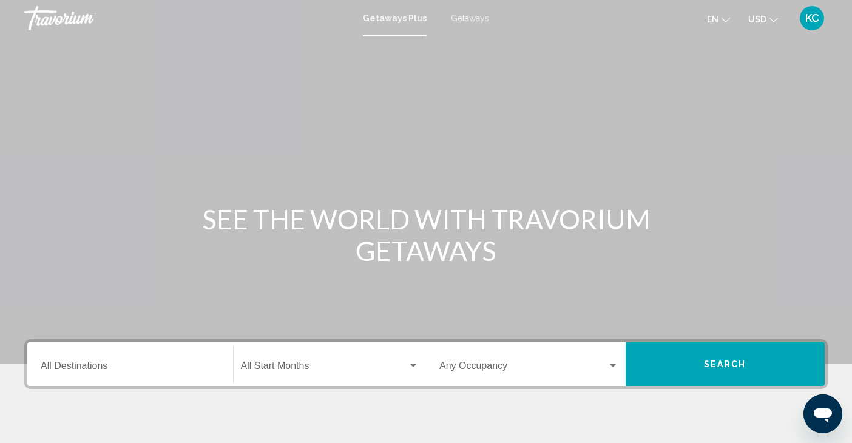
click at [81, 368] on input "Destination All Destinations" at bounding box center [130, 368] width 179 height 11
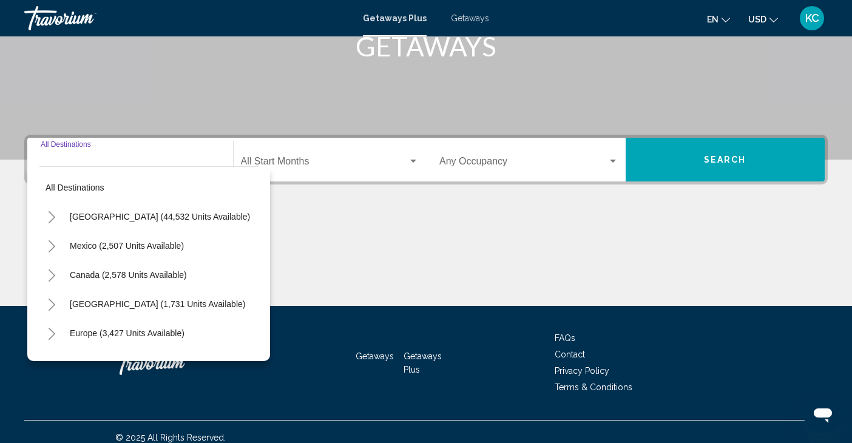
scroll to position [215, 0]
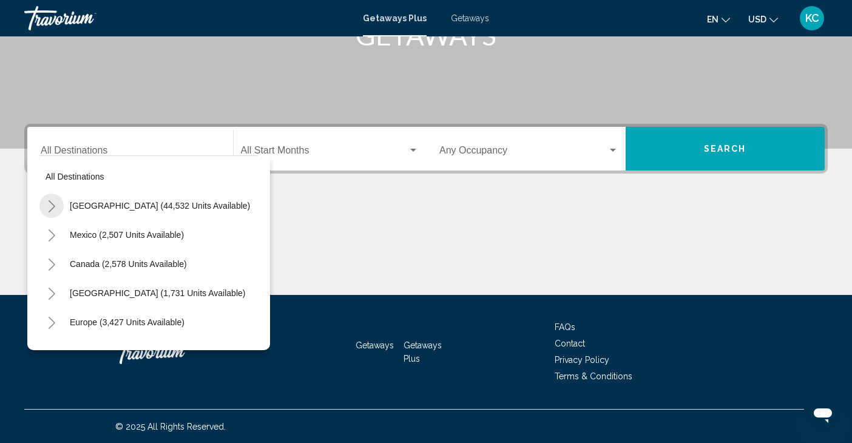
click at [48, 205] on icon "Toggle United States (44,532 units available)" at bounding box center [51, 206] width 9 height 12
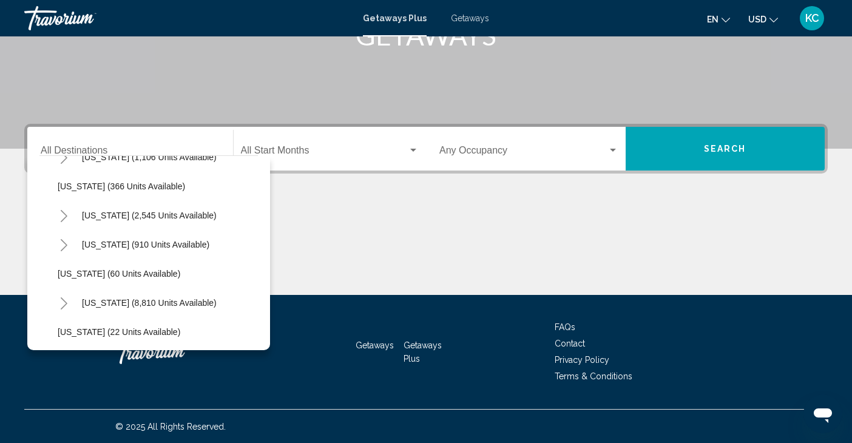
click at [65, 214] on icon "Toggle California (2,545 units available)" at bounding box center [63, 216] width 9 height 12
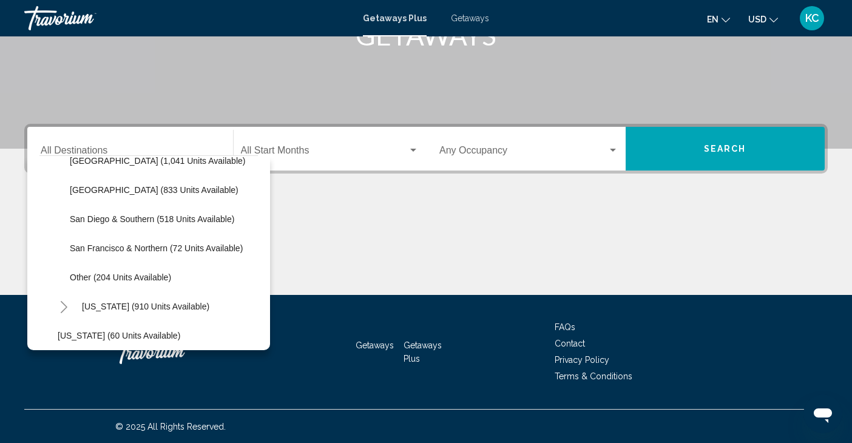
scroll to position [231, 0]
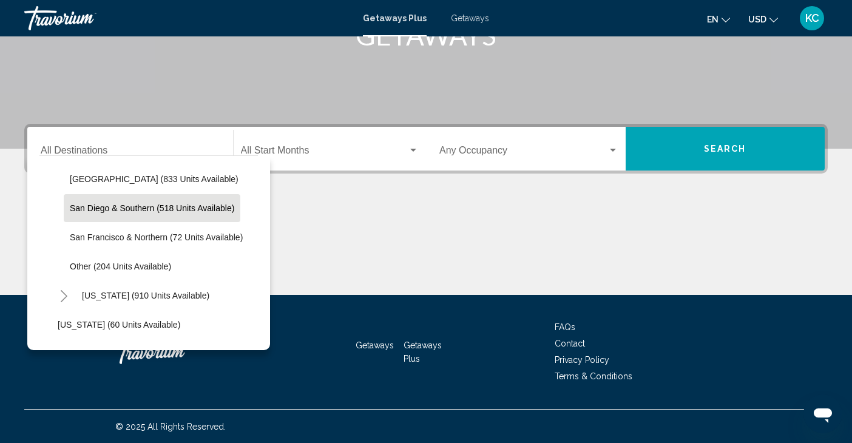
click at [129, 204] on span "San Diego & Southern (518 units available)" at bounding box center [152, 208] width 164 height 10
type input "**********"
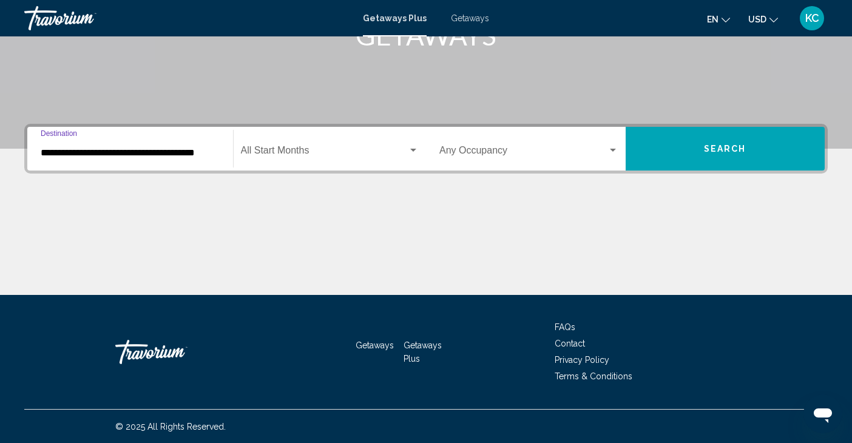
click at [314, 142] on div "Start Month All Start Months" at bounding box center [330, 149] width 178 height 38
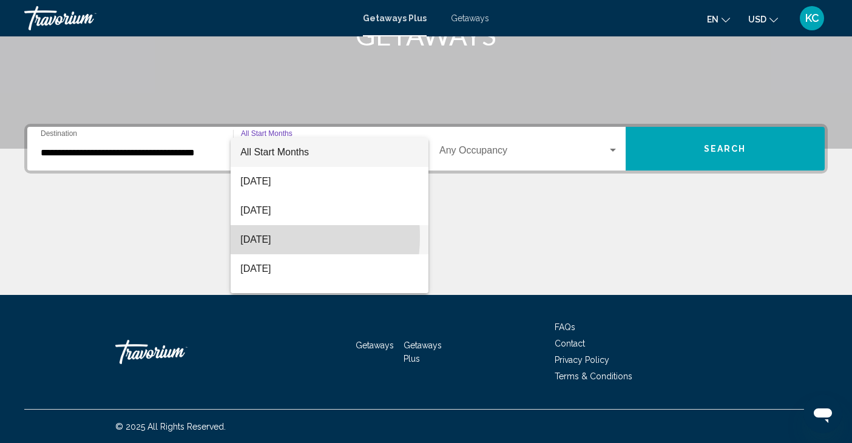
drag, startPoint x: 258, startPoint y: 236, endPoint x: 260, endPoint y: 230, distance: 6.2
click at [258, 235] on span "October 2025" at bounding box center [329, 239] width 178 height 29
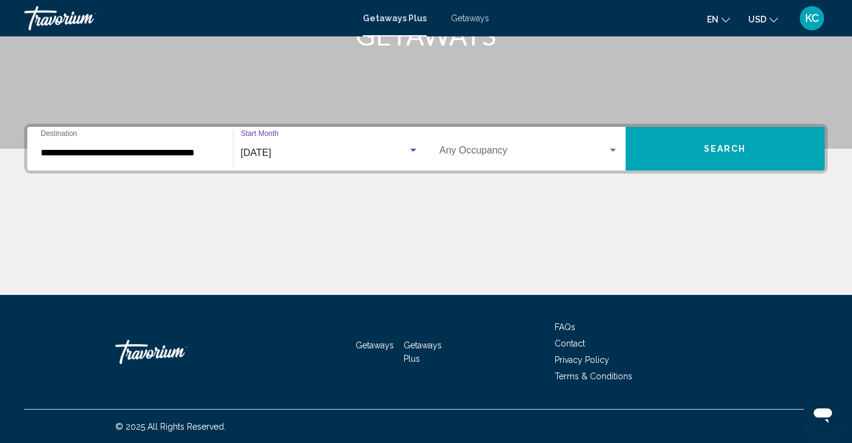
click at [738, 144] on span "Search" at bounding box center [725, 149] width 42 height 10
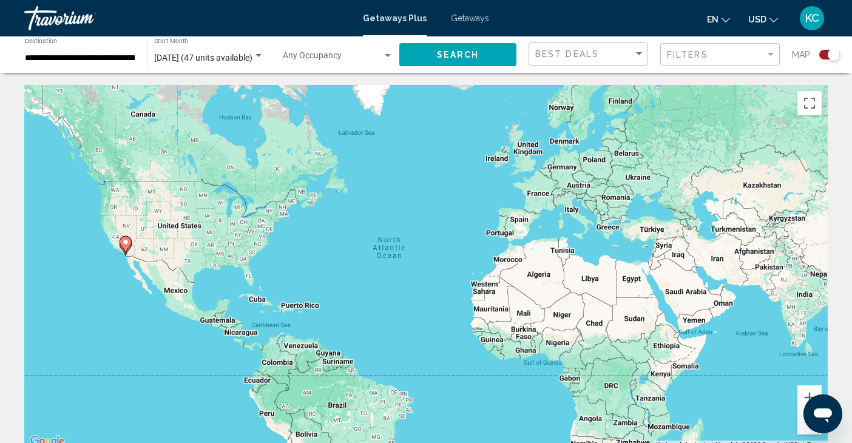
click at [828, 56] on div "Search widget" at bounding box center [834, 55] width 12 height 12
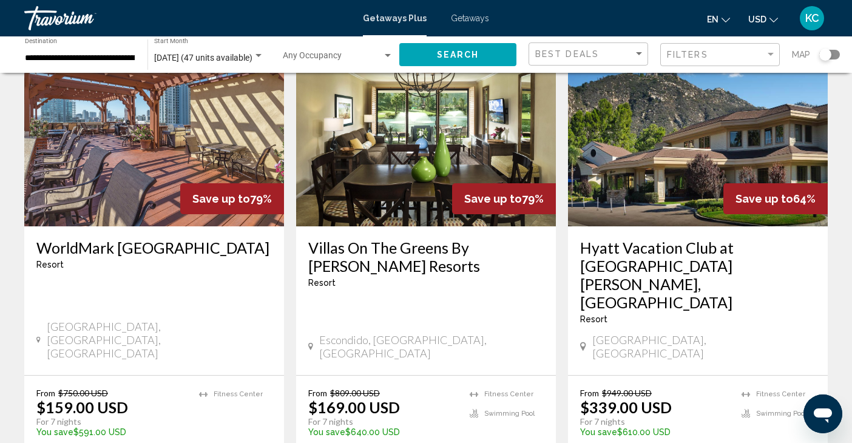
scroll to position [64, 0]
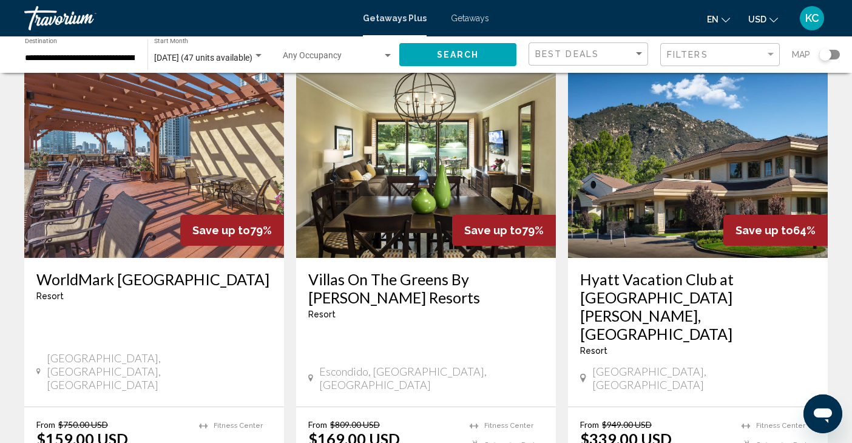
click at [172, 158] on img "Main content" at bounding box center [154, 161] width 260 height 194
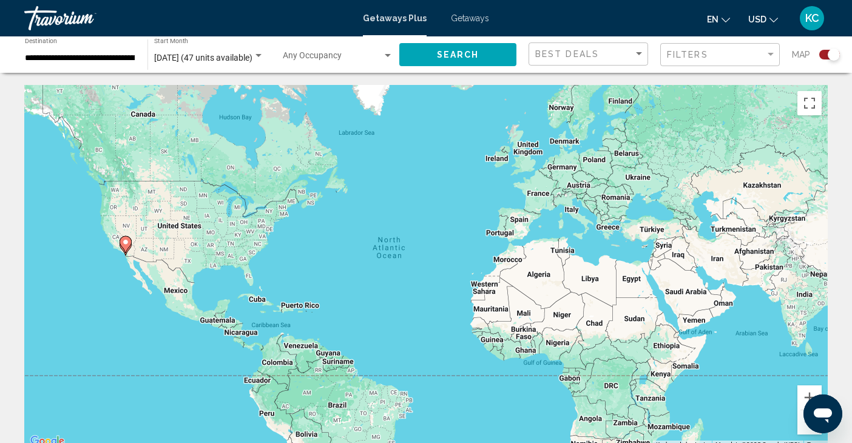
click at [825, 56] on div "Search widget" at bounding box center [829, 55] width 21 height 10
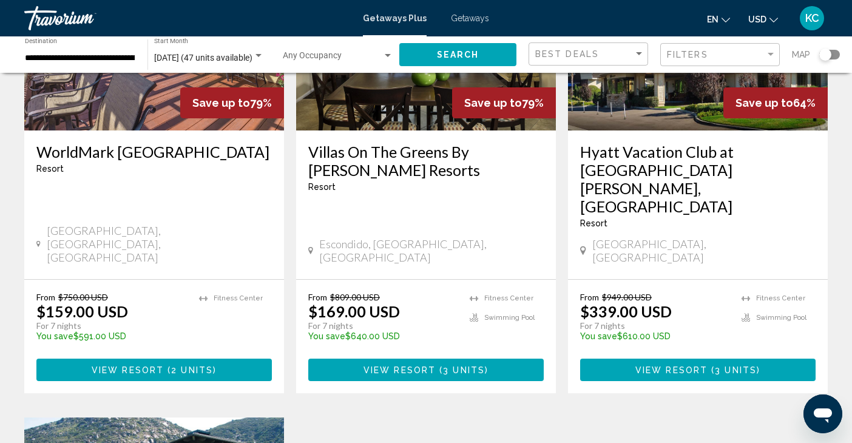
scroll to position [189, 0]
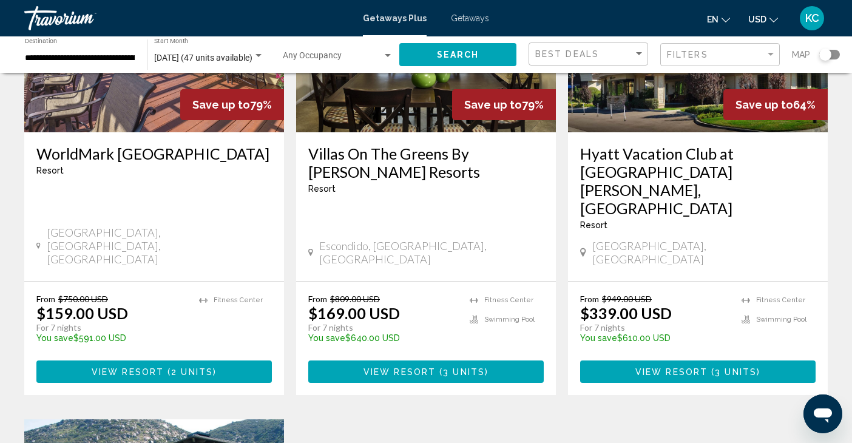
click at [121, 367] on span "View Resort" at bounding box center [128, 372] width 72 height 10
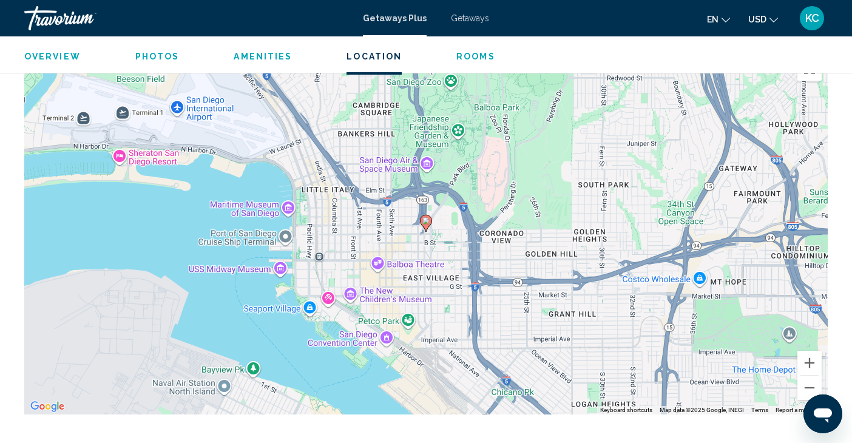
scroll to position [1893, 0]
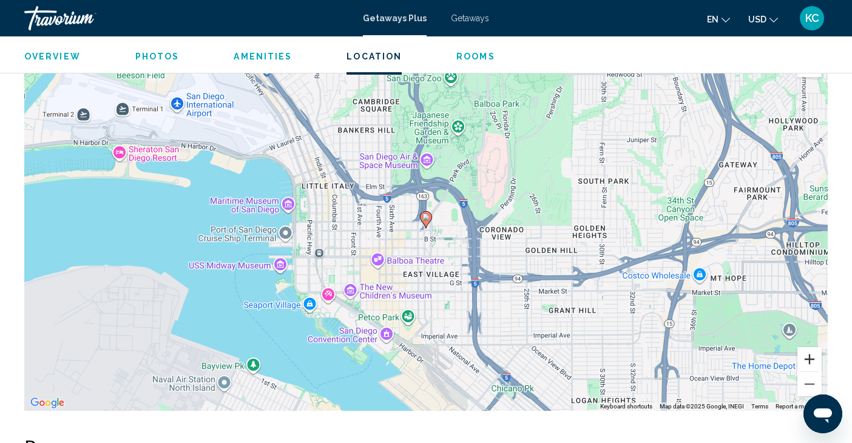
click at [812, 354] on button "Zoom in" at bounding box center [809, 359] width 24 height 24
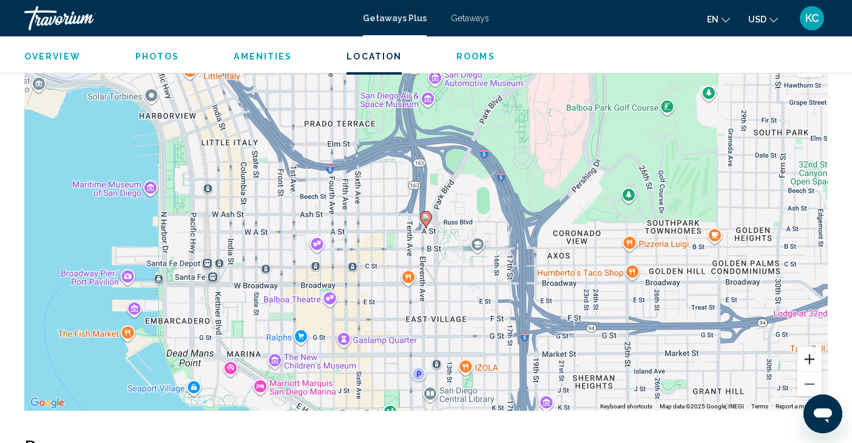
click at [812, 354] on button "Zoom in" at bounding box center [809, 359] width 24 height 24
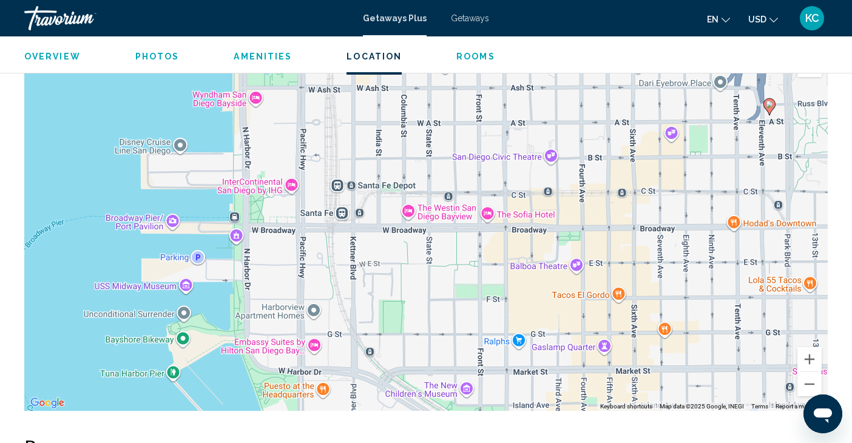
drag, startPoint x: 122, startPoint y: 241, endPoint x: 465, endPoint y: 129, distance: 361.1
click at [465, 129] on div "To activate drag with keyboard, press Alt + Enter. Once in keyboard drag state,…" at bounding box center [425, 229] width 803 height 364
click at [467, 16] on span "Getaways" at bounding box center [470, 18] width 38 height 10
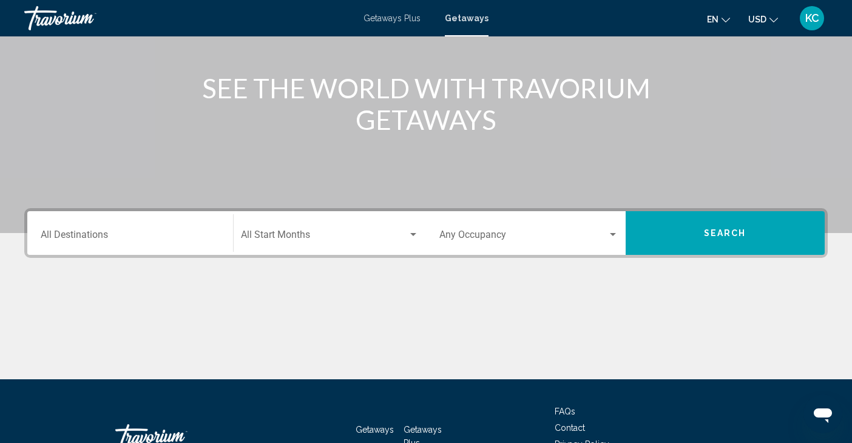
scroll to position [130, 0]
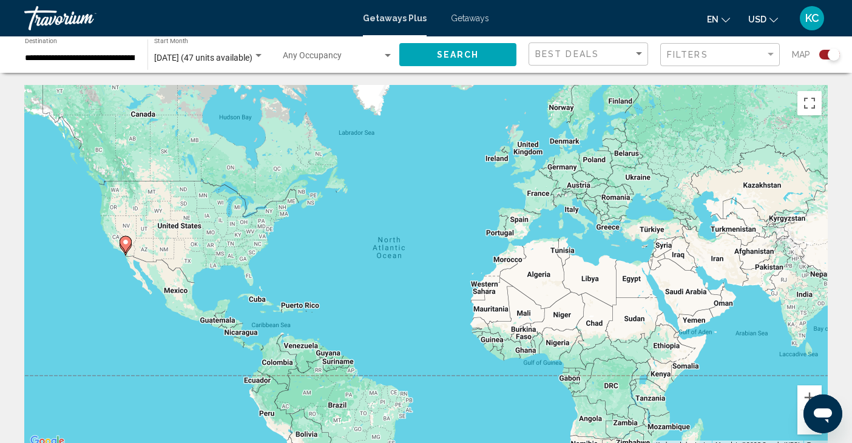
click at [823, 55] on div "Search widget" at bounding box center [829, 55] width 21 height 10
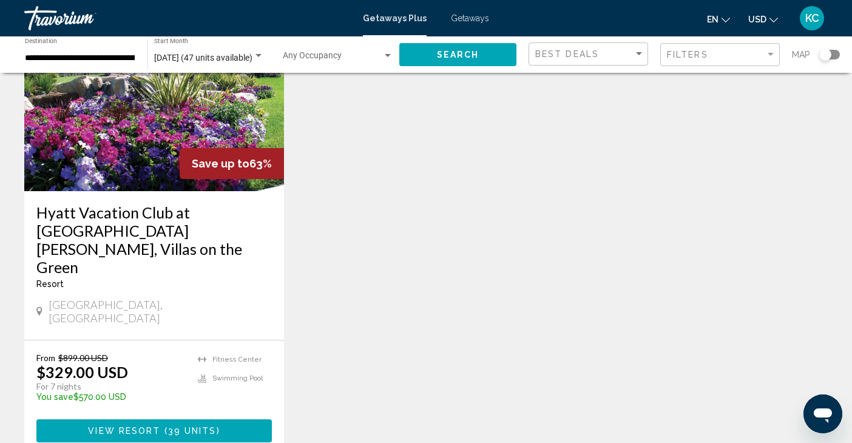
scroll to position [614, 0]
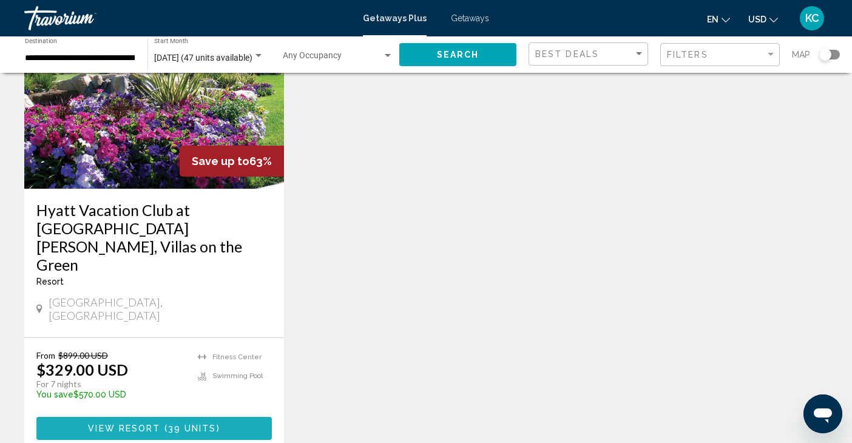
click at [126, 424] on span "View Resort" at bounding box center [124, 429] width 72 height 10
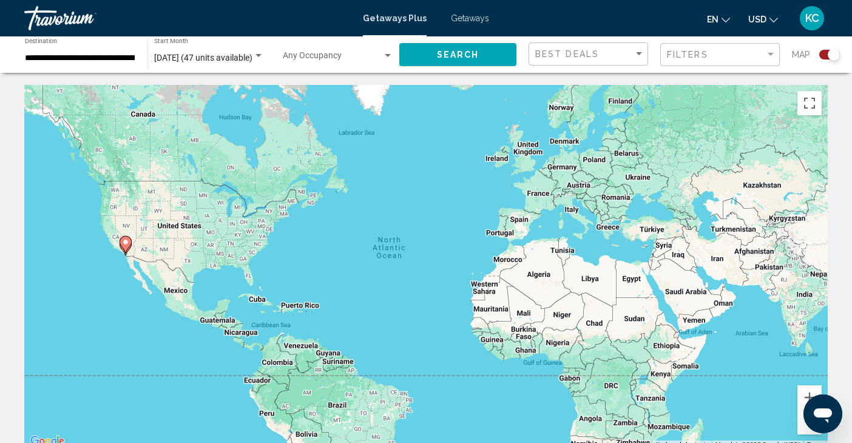
click at [126, 239] on image "Main content" at bounding box center [125, 241] width 7 height 7
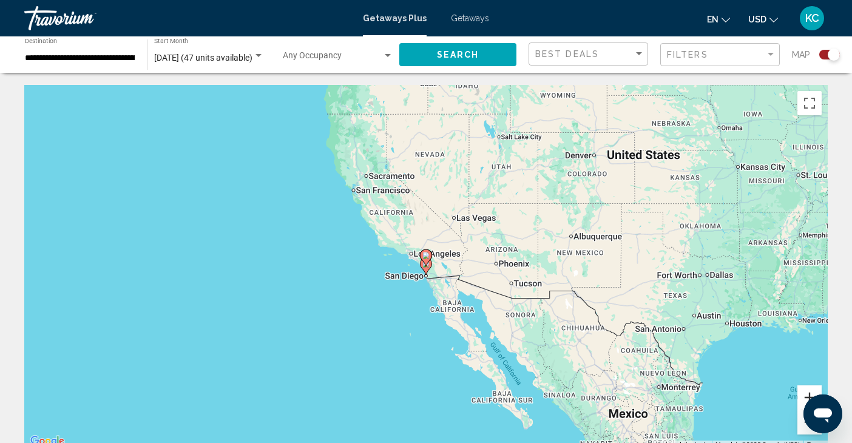
click at [804, 393] on button "Zoom in" at bounding box center [809, 397] width 24 height 24
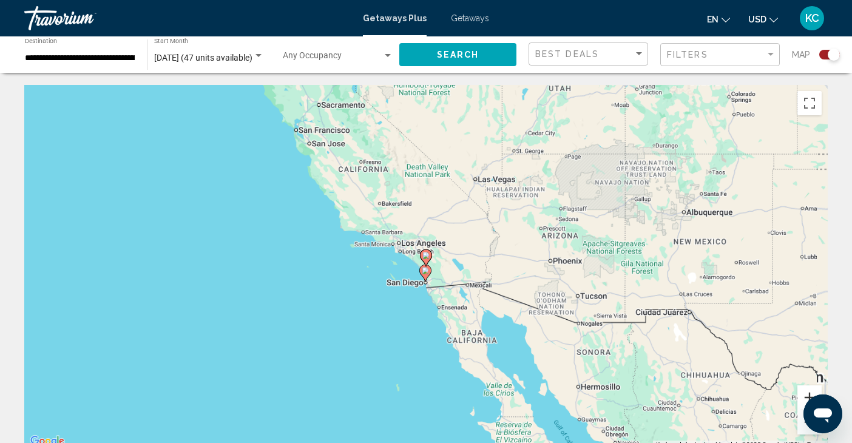
click at [804, 393] on button "Zoom in" at bounding box center [809, 397] width 24 height 24
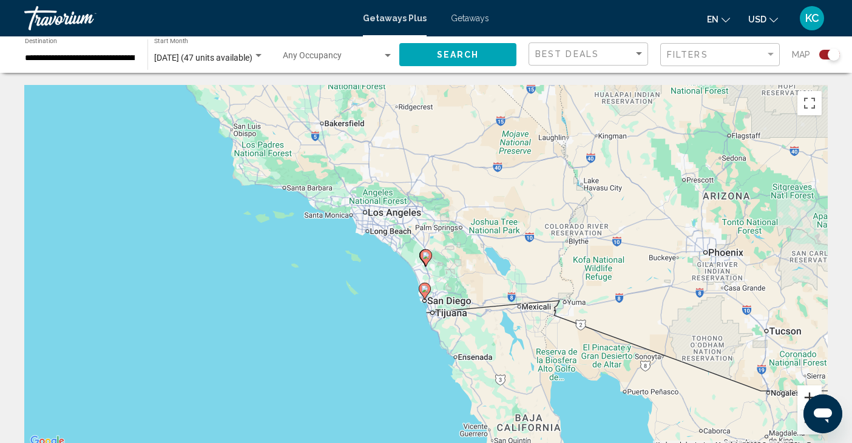
click at [804, 393] on button "Zoom in" at bounding box center [809, 397] width 24 height 24
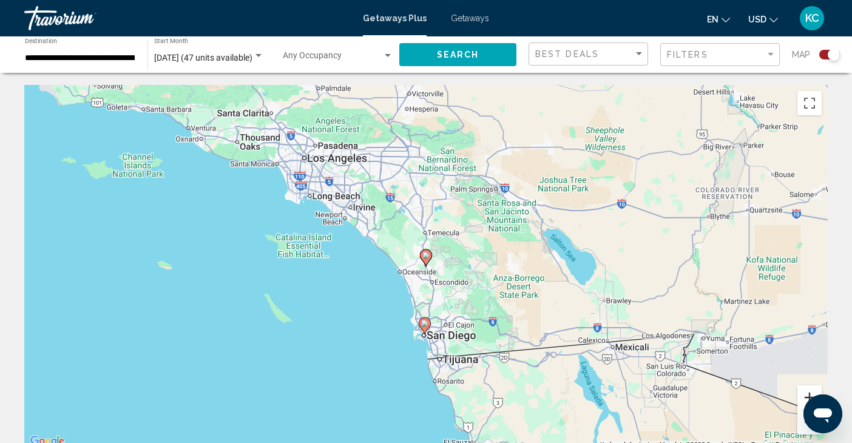
click at [804, 393] on button "Zoom in" at bounding box center [809, 397] width 24 height 24
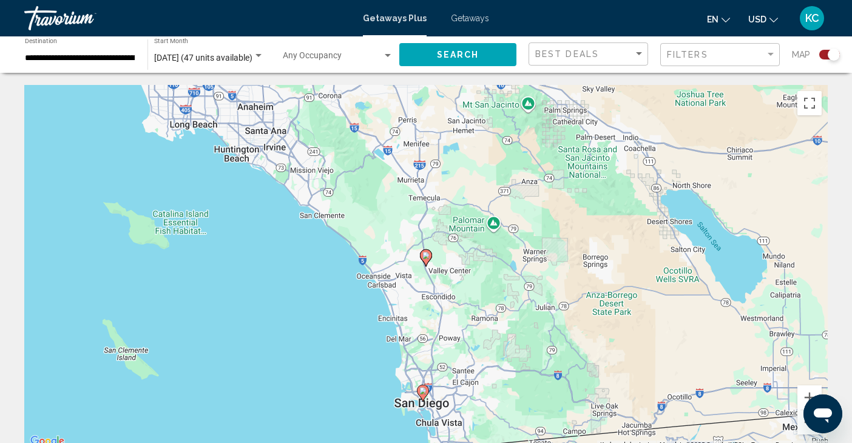
click at [425, 256] on image "Main content" at bounding box center [425, 255] width 7 height 7
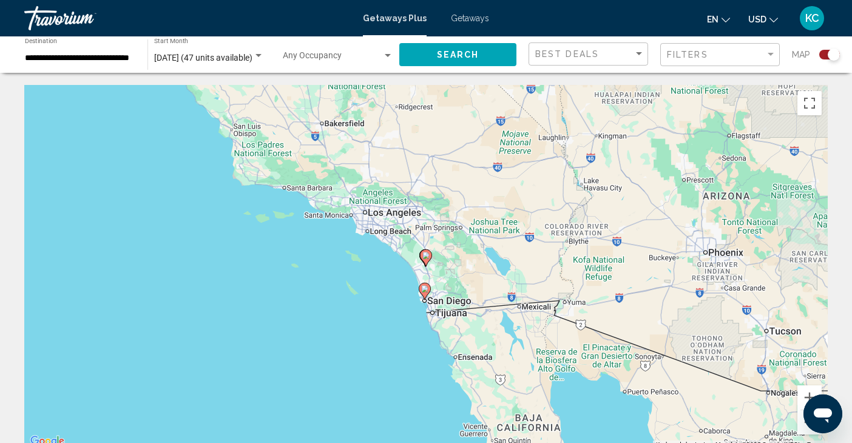
click at [425, 256] on image "Main content" at bounding box center [425, 255] width 7 height 7
type input "**********"
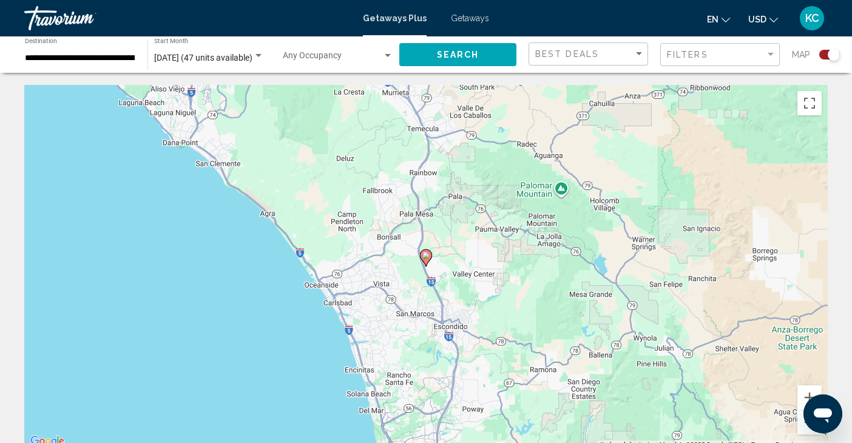
click at [425, 256] on image "Main content" at bounding box center [425, 255] width 7 height 7
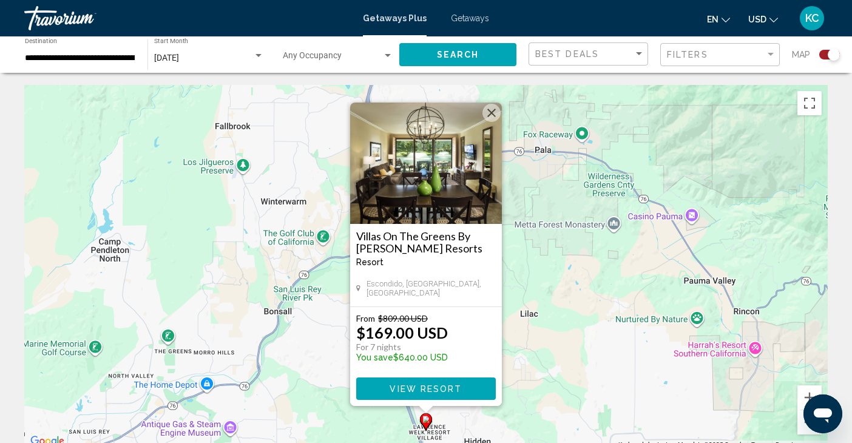
click at [491, 117] on button "Close" at bounding box center [491, 113] width 18 height 18
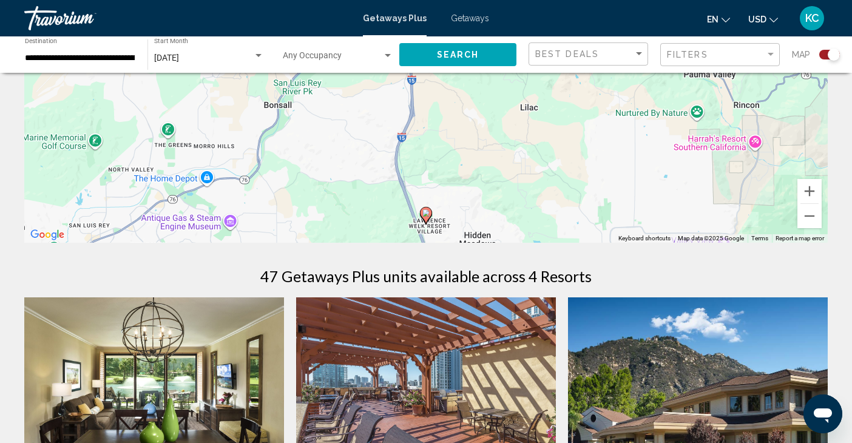
scroll to position [219, 0]
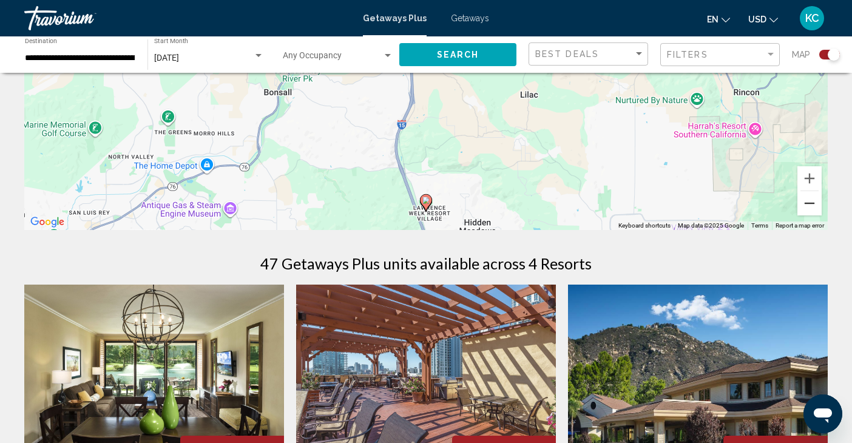
click at [813, 206] on button "Zoom out" at bounding box center [809, 203] width 24 height 24
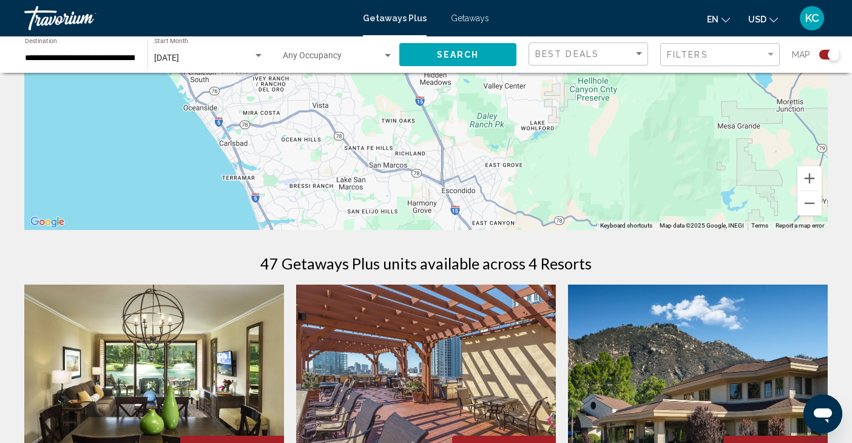
drag, startPoint x: 523, startPoint y: 172, endPoint x: 507, endPoint y: 112, distance: 62.3
click at [507, 112] on div "To activate drag with keyboard, press Alt + Enter. Once in keyboard drag state,…" at bounding box center [425, 48] width 803 height 364
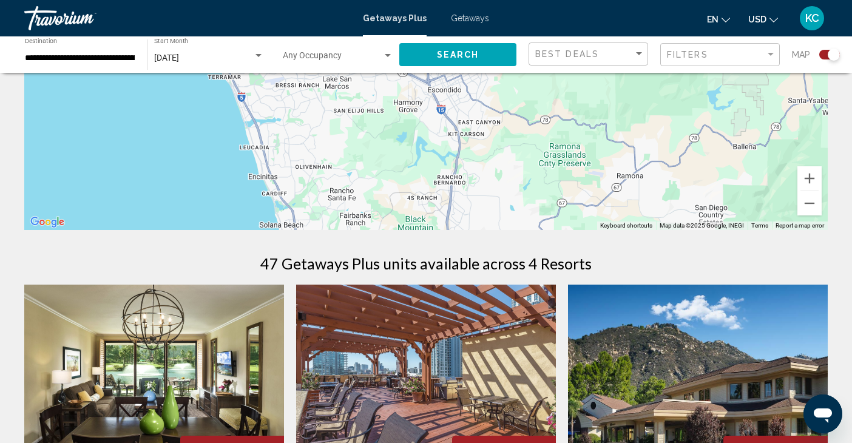
drag, startPoint x: 544, startPoint y: 171, endPoint x: 530, endPoint y: 69, distance: 103.5
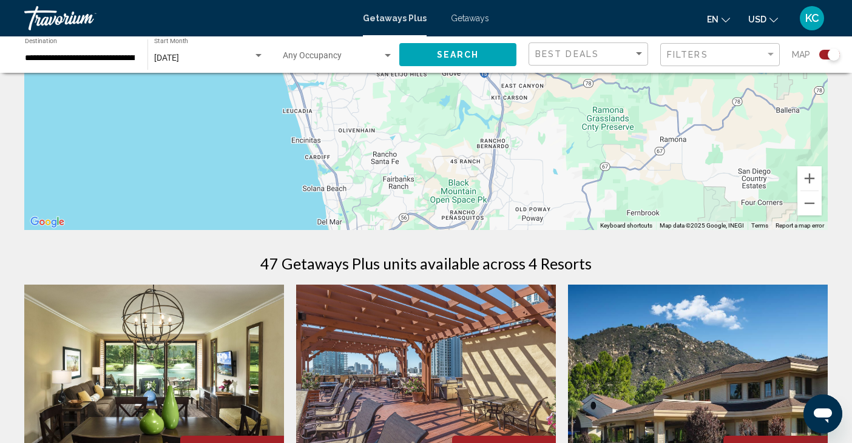
drag, startPoint x: 515, startPoint y: 117, endPoint x: 427, endPoint y: 181, distance: 108.1
click at [442, 183] on div "To activate drag with keyboard, press Alt + Enter. Once in keyboard drag state,…" at bounding box center [425, 48] width 803 height 364
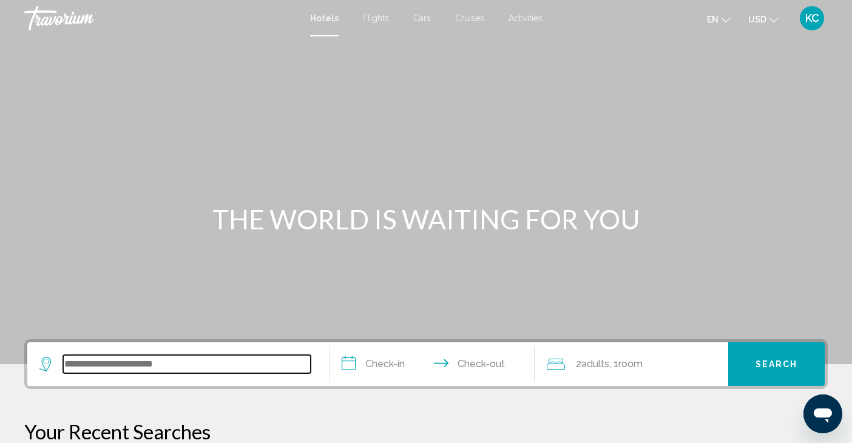
click at [155, 361] on input "Search widget" at bounding box center [187, 364] width 248 height 18
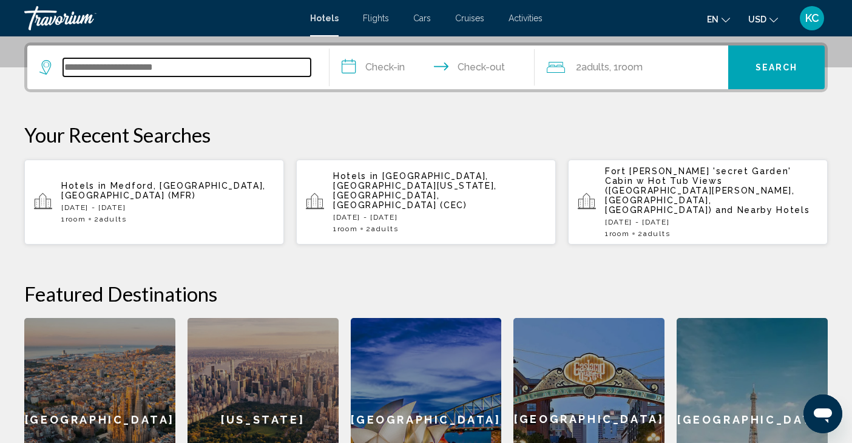
scroll to position [299, 0]
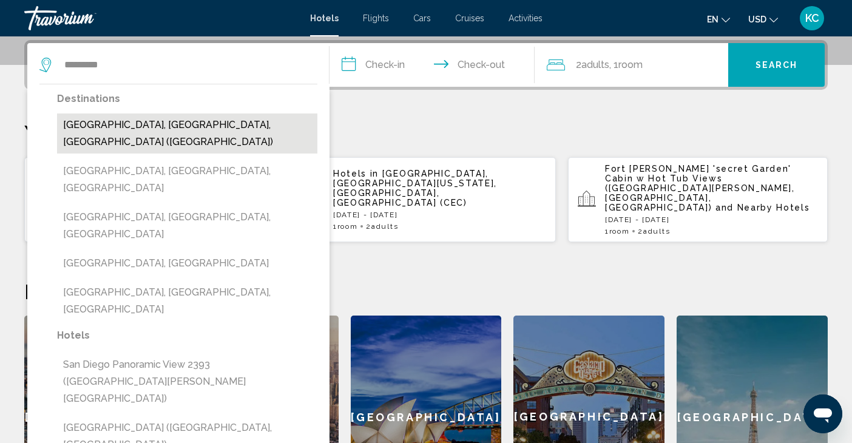
click at [124, 123] on button "[GEOGRAPHIC_DATA], [GEOGRAPHIC_DATA], [GEOGRAPHIC_DATA] ([GEOGRAPHIC_DATA])" at bounding box center [187, 133] width 260 height 40
type input "**********"
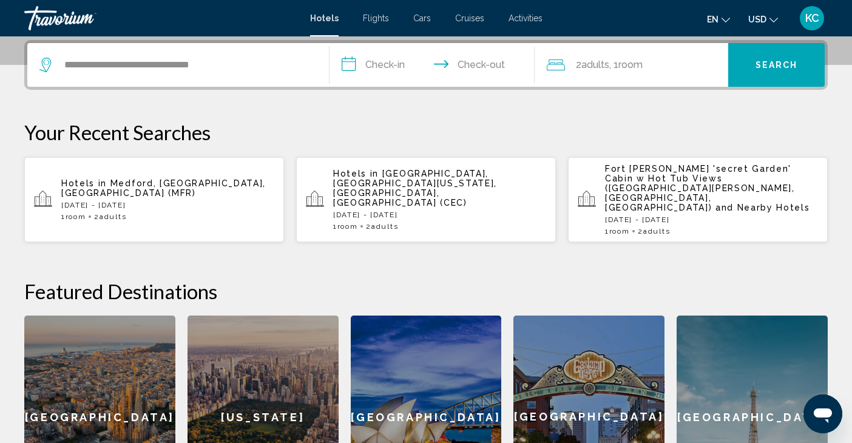
click at [381, 61] on input "**********" at bounding box center [434, 66] width 211 height 47
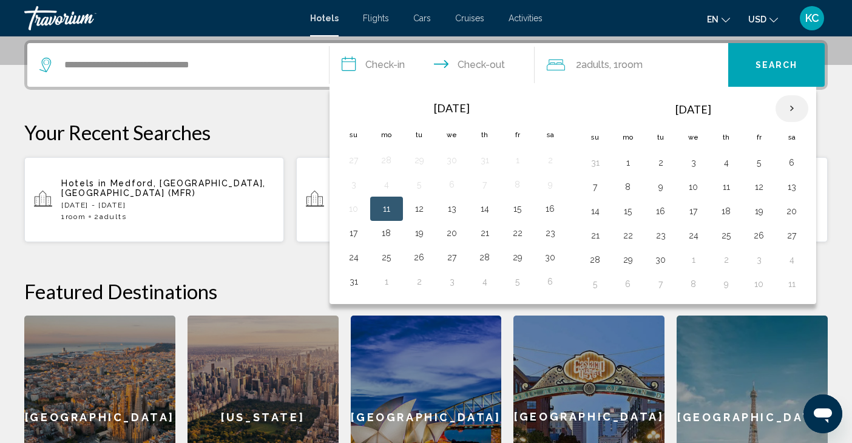
click at [789, 103] on th "Next month" at bounding box center [791, 108] width 33 height 27
click at [751, 210] on button "17" at bounding box center [758, 211] width 19 height 17
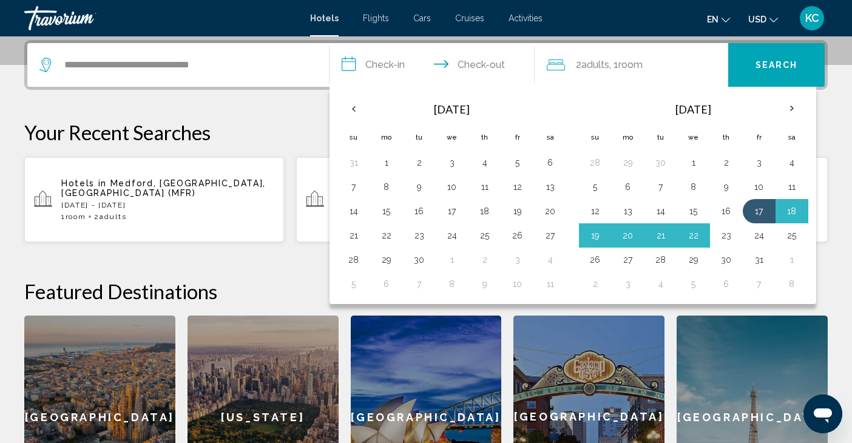
click at [726, 231] on button "23" at bounding box center [726, 235] width 19 height 17
type input "**********"
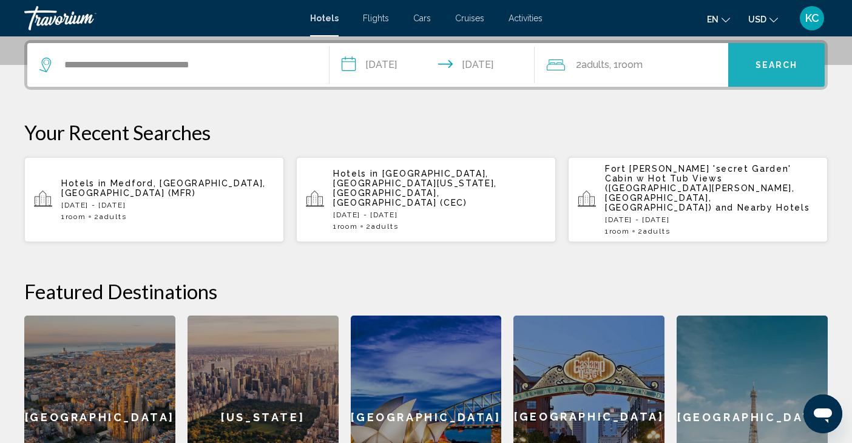
click at [786, 61] on span "Search" at bounding box center [776, 66] width 42 height 10
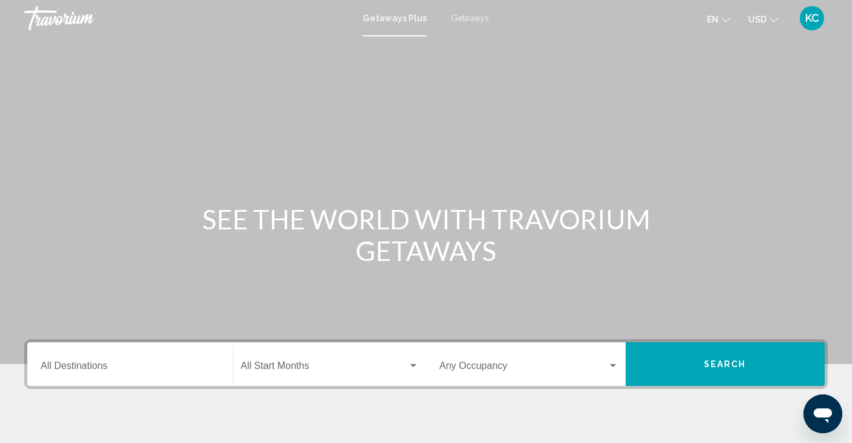
click at [87, 367] on div "Destination All Destinations" at bounding box center [130, 364] width 179 height 38
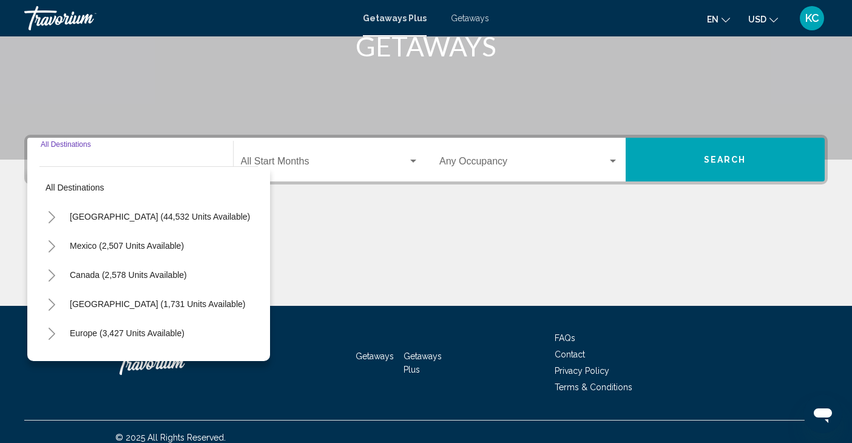
scroll to position [215, 0]
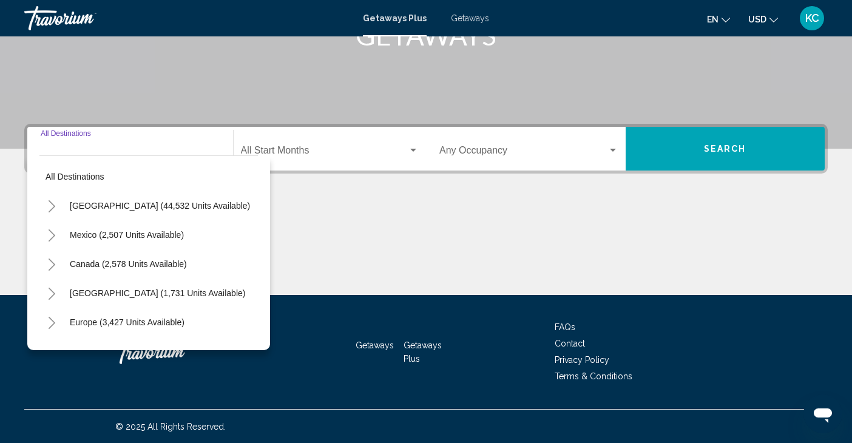
click at [43, 206] on button "Toggle United States (44,532 units available)" at bounding box center [51, 206] width 24 height 24
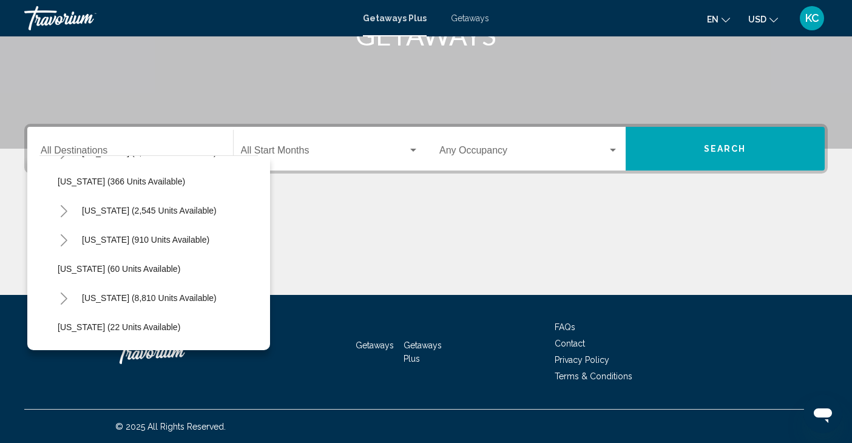
scroll to position [92, 0]
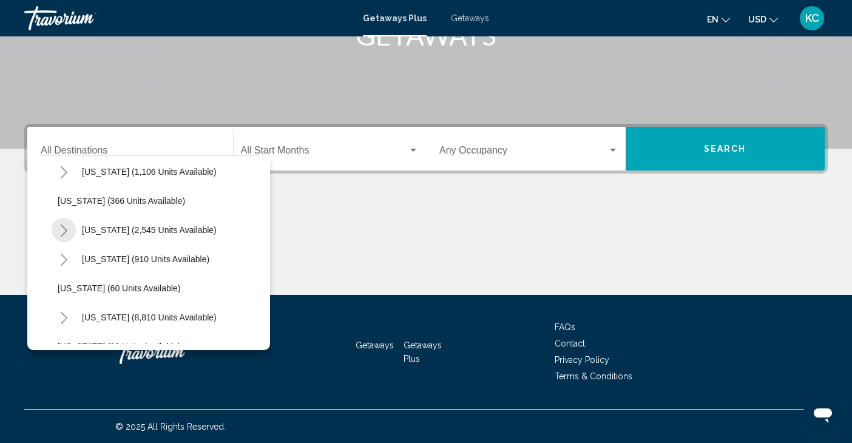
click at [66, 229] on icon "Toggle California (2,545 units available)" at bounding box center [64, 231] width 7 height 12
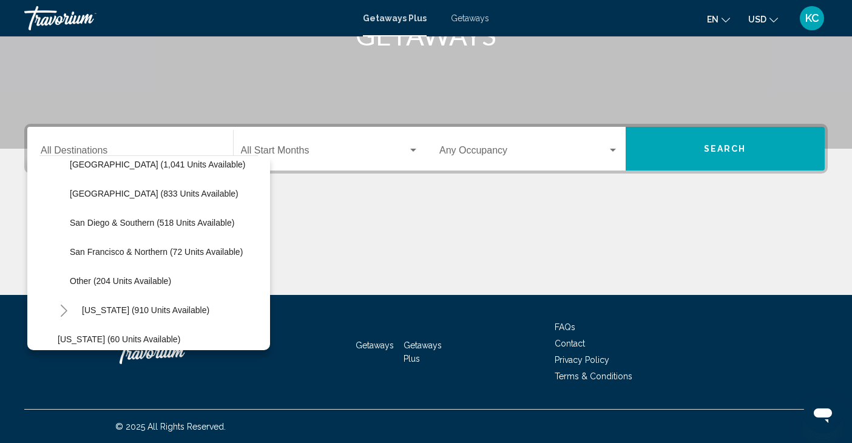
scroll to position [227, 0]
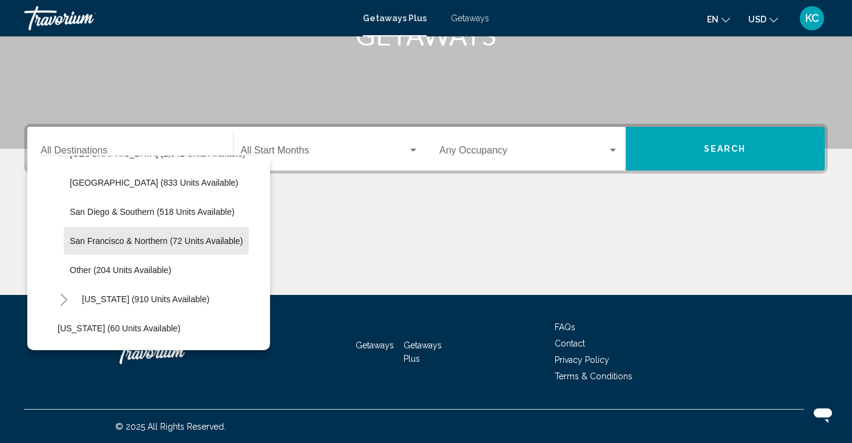
click at [145, 232] on button "San Francisco & Northern (72 units available)" at bounding box center [156, 241] width 185 height 28
type input "**********"
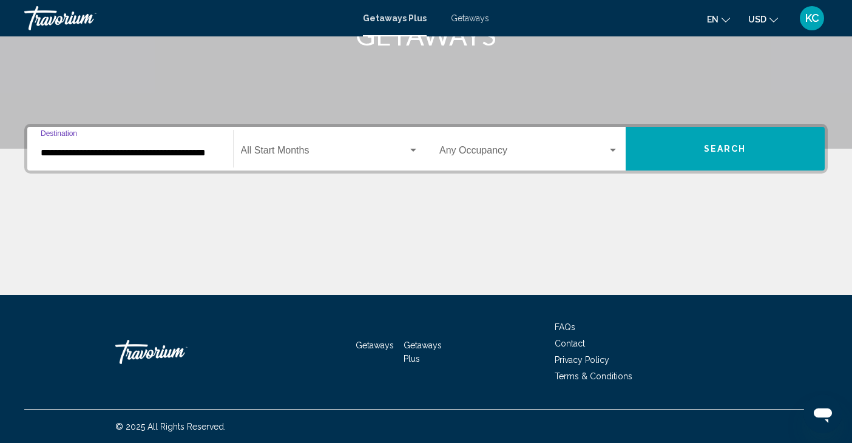
click at [332, 146] on div "Start Month All Start Months" at bounding box center [330, 149] width 178 height 38
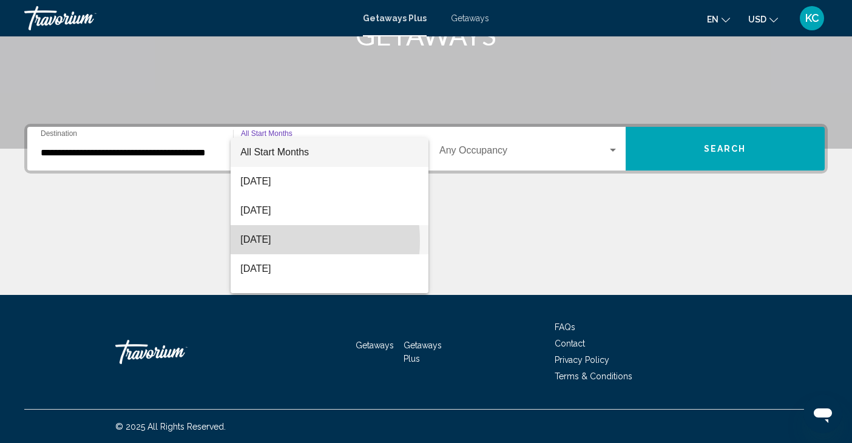
click at [268, 240] on span "October 2025" at bounding box center [329, 239] width 178 height 29
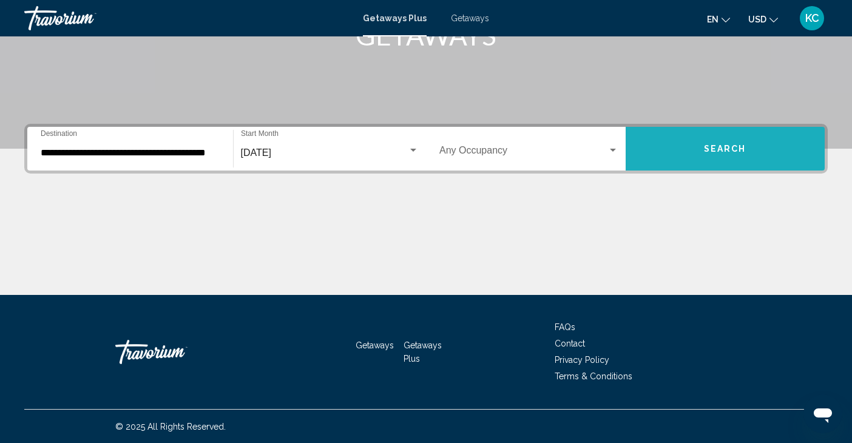
click at [726, 140] on button "Search" at bounding box center [726, 149] width 200 height 44
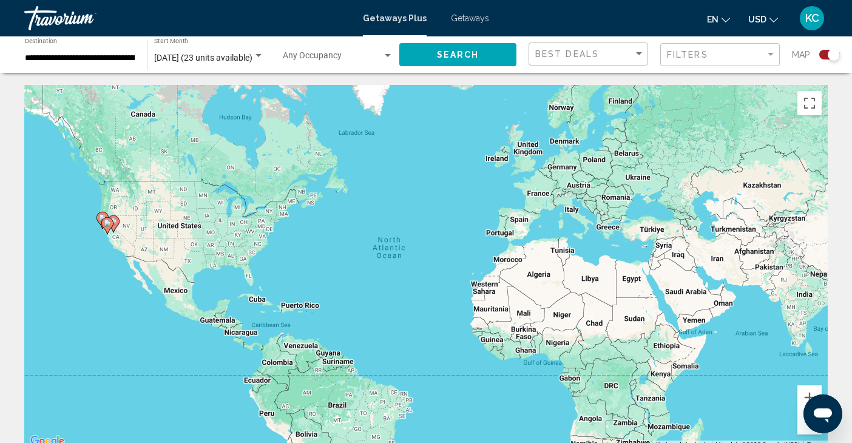
click at [825, 53] on div "Search widget" at bounding box center [829, 55] width 21 height 10
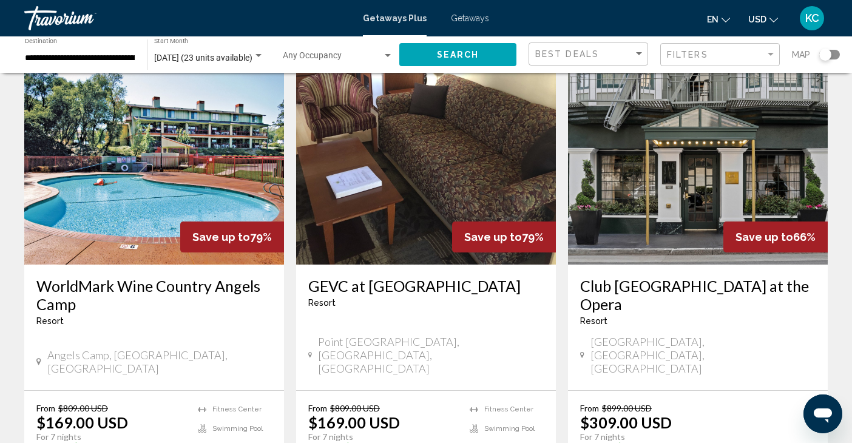
scroll to position [46, 0]
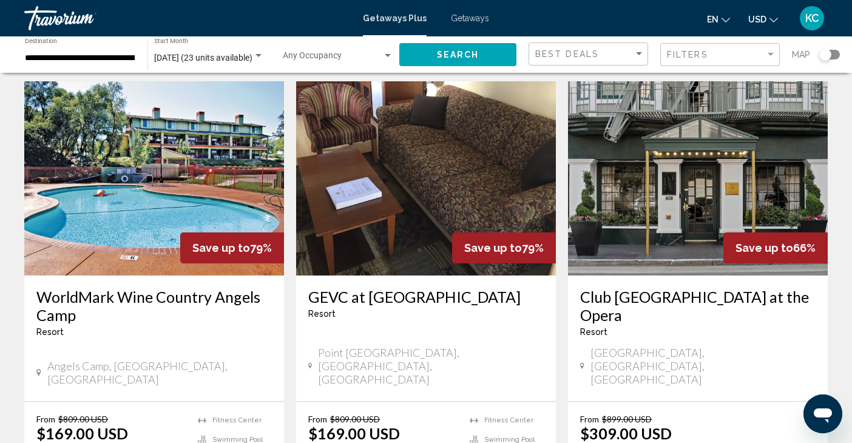
click at [117, 292] on h3 "WorldMark Wine Country Angels Camp" at bounding box center [153, 306] width 235 height 36
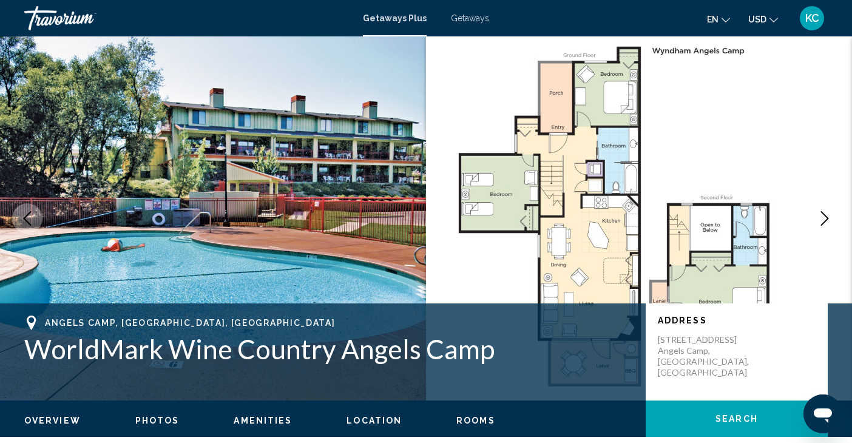
click at [464, 18] on span "Getaways" at bounding box center [470, 18] width 38 height 10
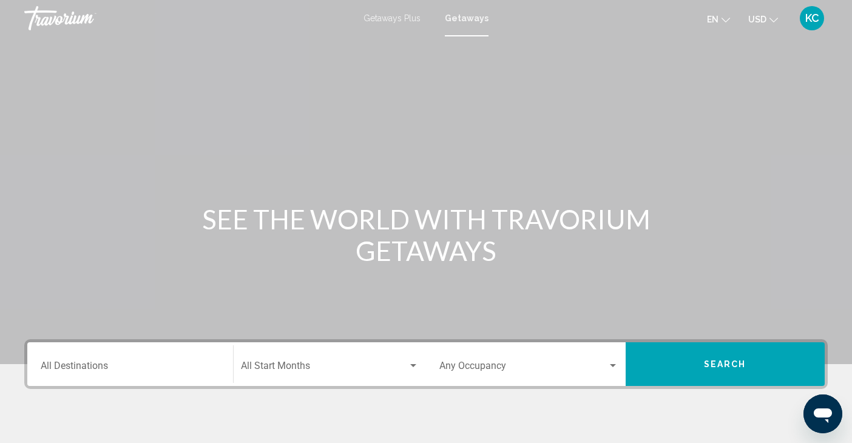
click at [92, 372] on div "Destination All Destinations" at bounding box center [130, 364] width 179 height 38
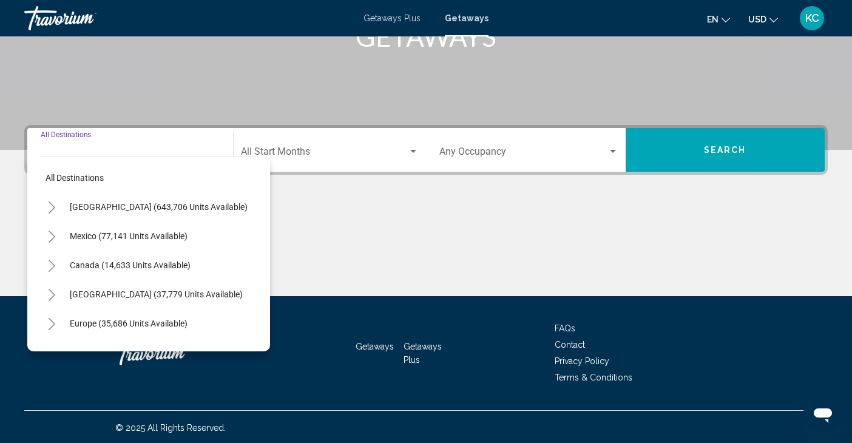
scroll to position [215, 0]
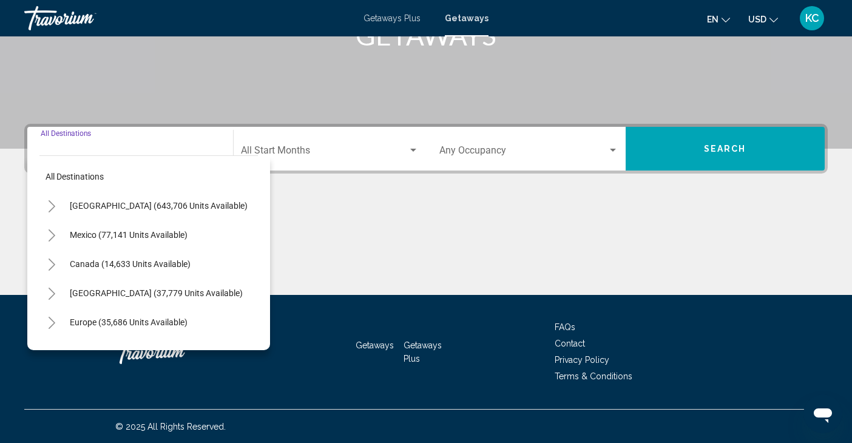
click at [47, 206] on icon "Toggle United States (643,706 units available)" at bounding box center [51, 206] width 9 height 12
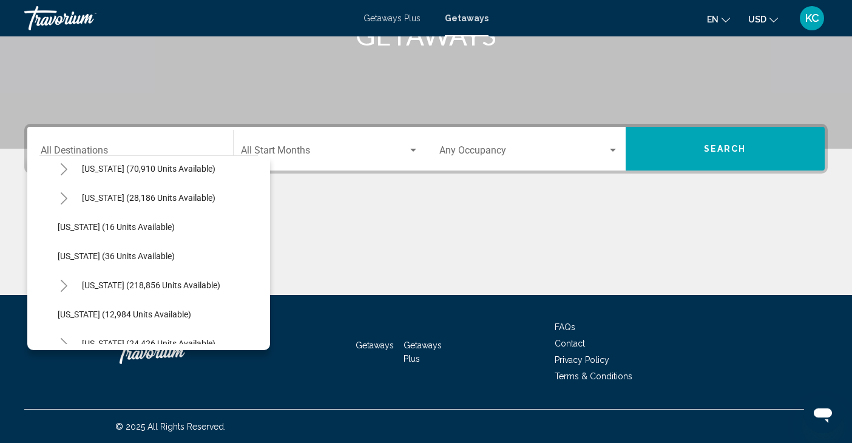
scroll to position [159, 0]
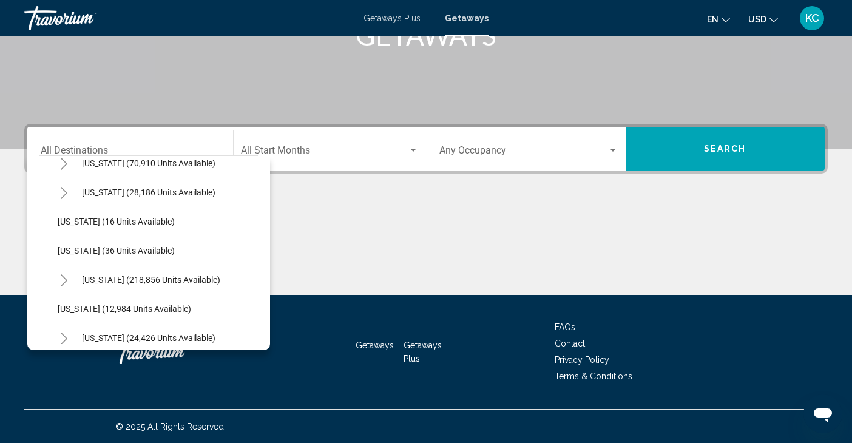
click at [66, 161] on icon "Toggle California (70,910 units available)" at bounding box center [63, 164] width 9 height 12
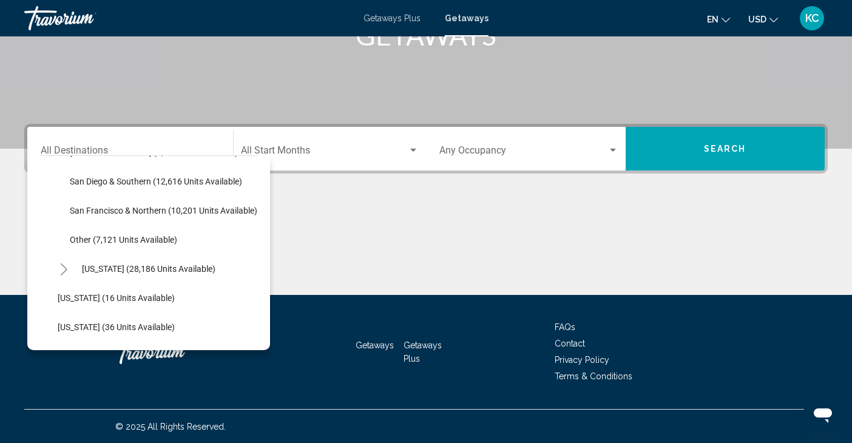
scroll to position [282, 0]
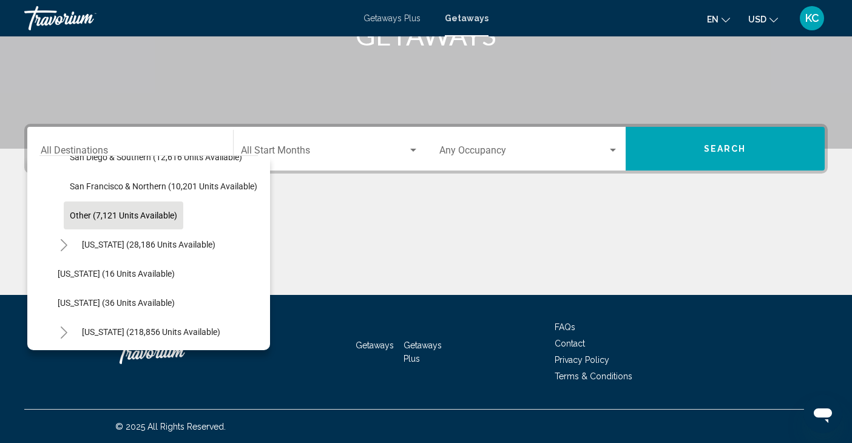
click at [121, 211] on span "Other (7,121 units available)" at bounding box center [123, 216] width 107 height 10
type input "**********"
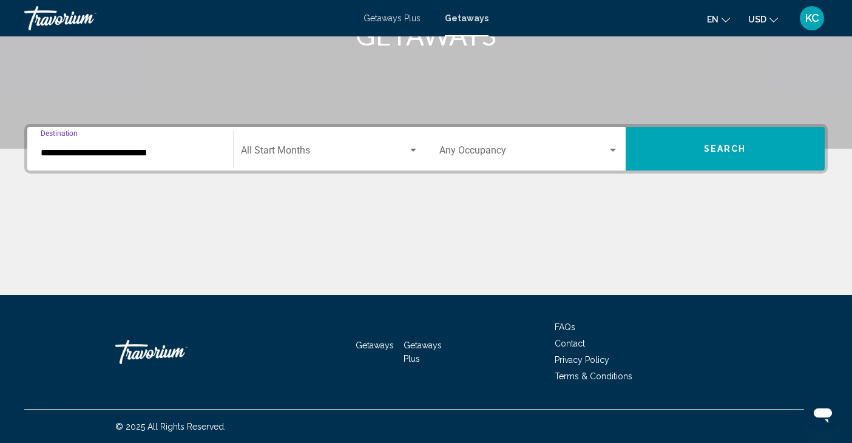
click at [704, 144] on span "Search" at bounding box center [725, 149] width 42 height 10
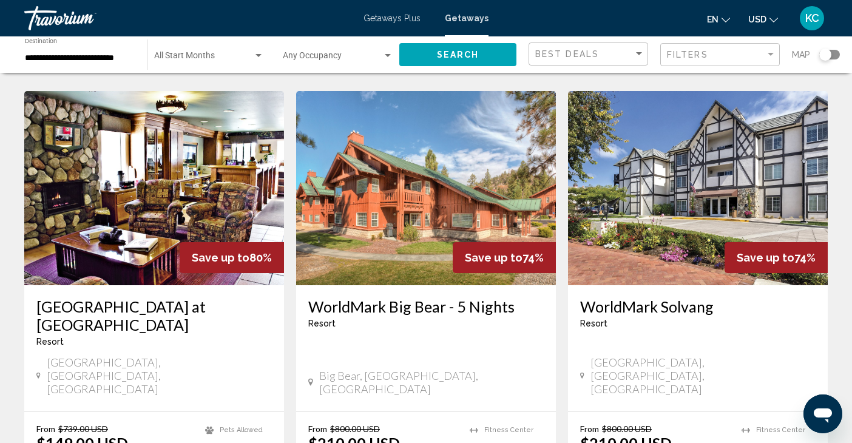
scroll to position [1436, 0]
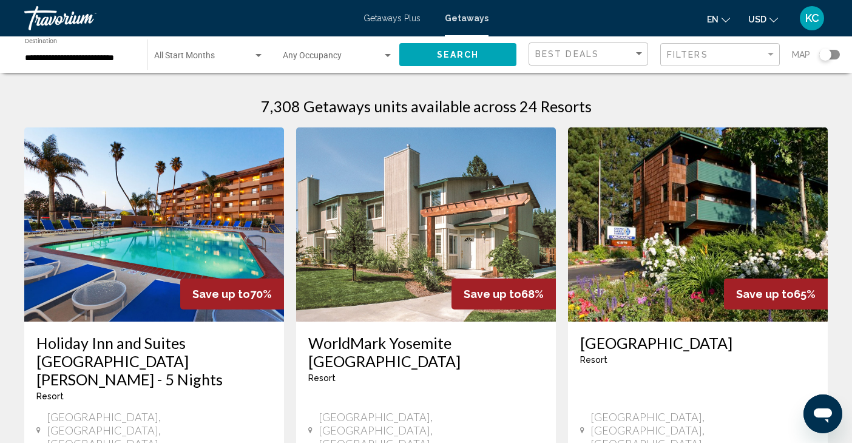
click at [825, 52] on div "Search widget" at bounding box center [825, 55] width 12 height 12
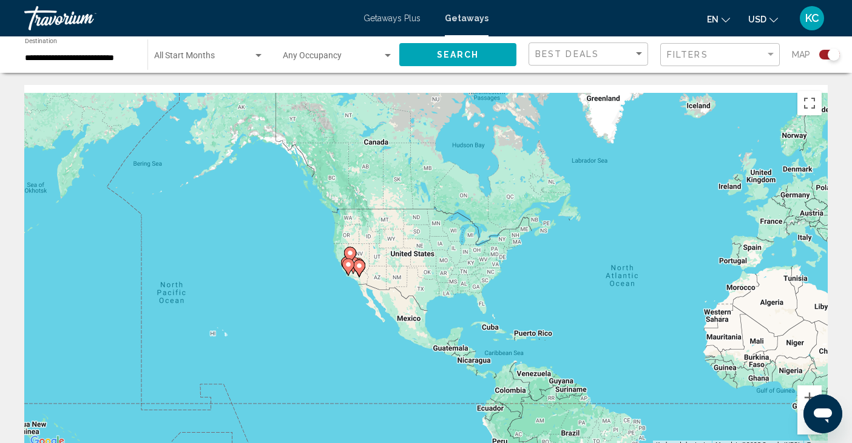
drag, startPoint x: 135, startPoint y: 232, endPoint x: 382, endPoint y: 270, distance: 250.5
click at [382, 270] on div "To activate drag with keyboard, press Alt + Enter. Once in keyboard drag state,…" at bounding box center [425, 267] width 803 height 364
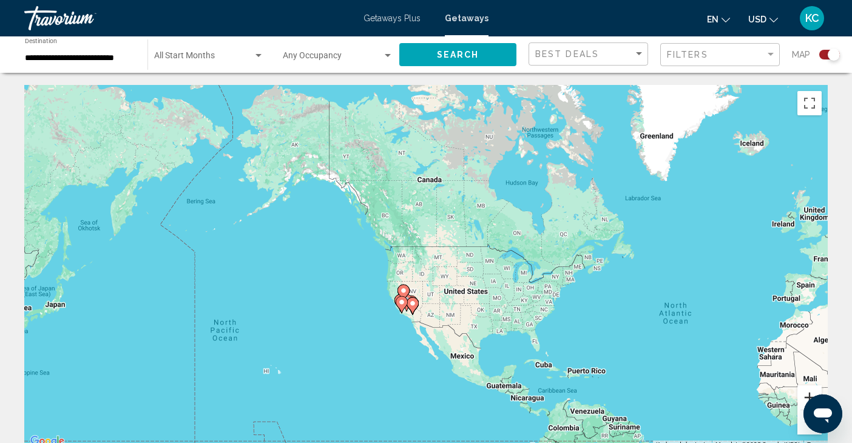
click at [805, 394] on button "Zoom in" at bounding box center [809, 397] width 24 height 24
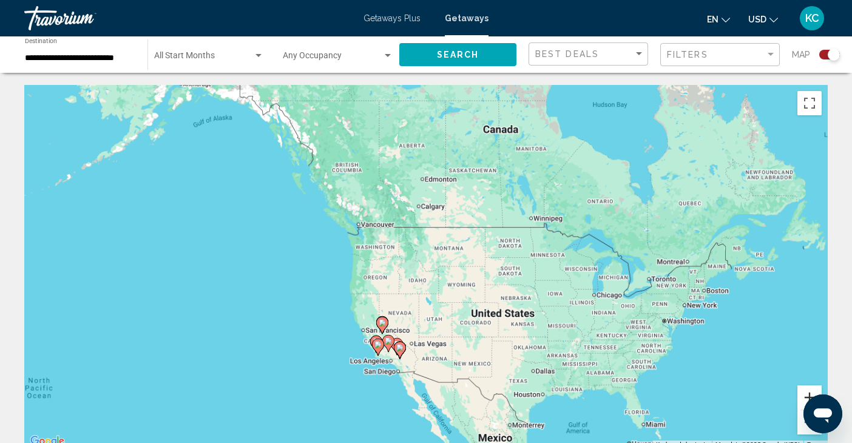
click at [805, 393] on button "Zoom in" at bounding box center [809, 397] width 24 height 24
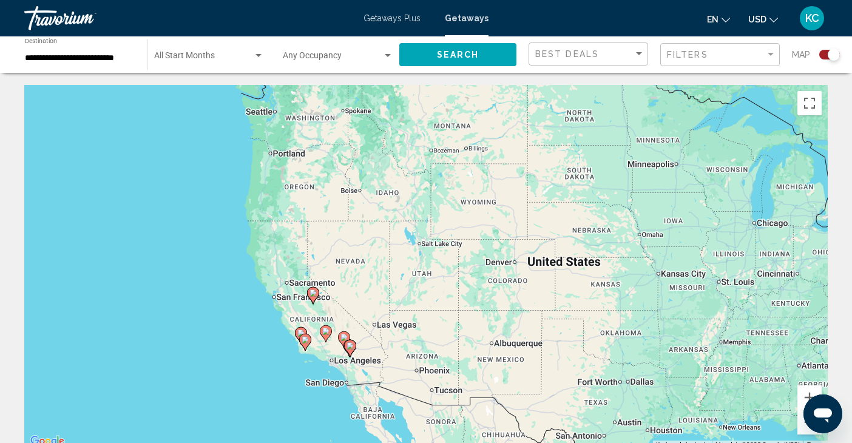
drag, startPoint x: 386, startPoint y: 379, endPoint x: 357, endPoint y: 237, distance: 144.3
click at [357, 237] on div "To activate drag with keyboard, press Alt + Enter. Once in keyboard drag state,…" at bounding box center [425, 267] width 803 height 364
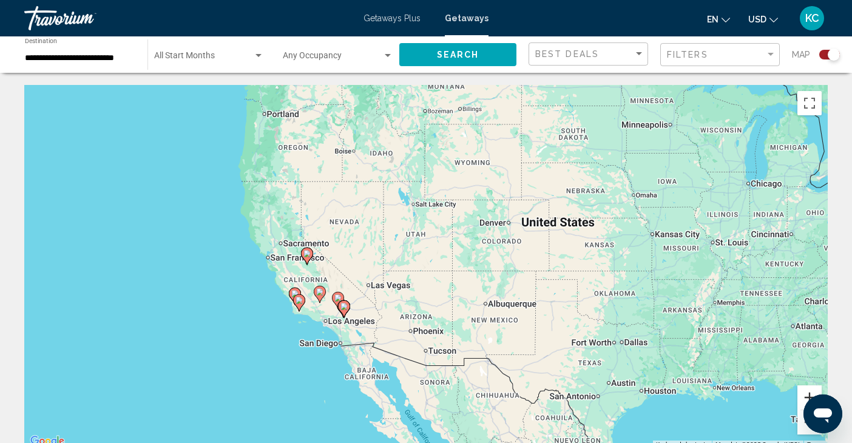
click at [809, 394] on button "Zoom in" at bounding box center [809, 397] width 24 height 24
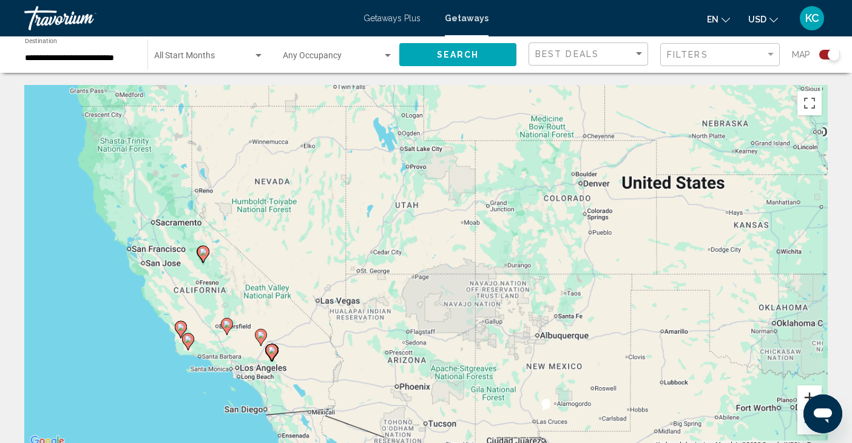
click at [808, 394] on button "Zoom in" at bounding box center [809, 397] width 24 height 24
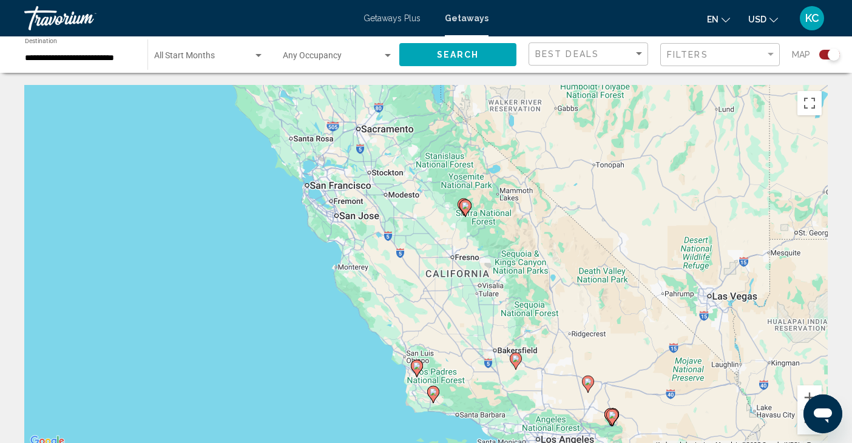
drag, startPoint x: 121, startPoint y: 309, endPoint x: 612, endPoint y: 268, distance: 492.0
click at [612, 268] on div "To activate drag with keyboard, press Alt + Enter. Once in keyboard drag state,…" at bounding box center [425, 267] width 803 height 364
click at [809, 396] on button "Zoom in" at bounding box center [809, 397] width 24 height 24
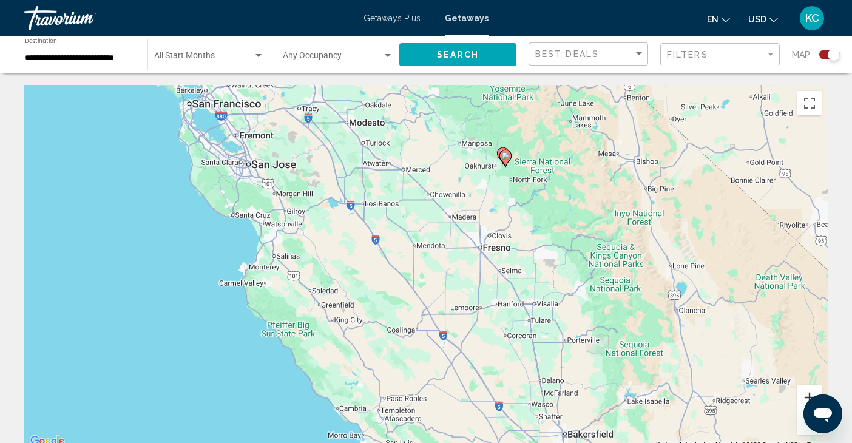
click at [808, 394] on button "Zoom in" at bounding box center [809, 397] width 24 height 24
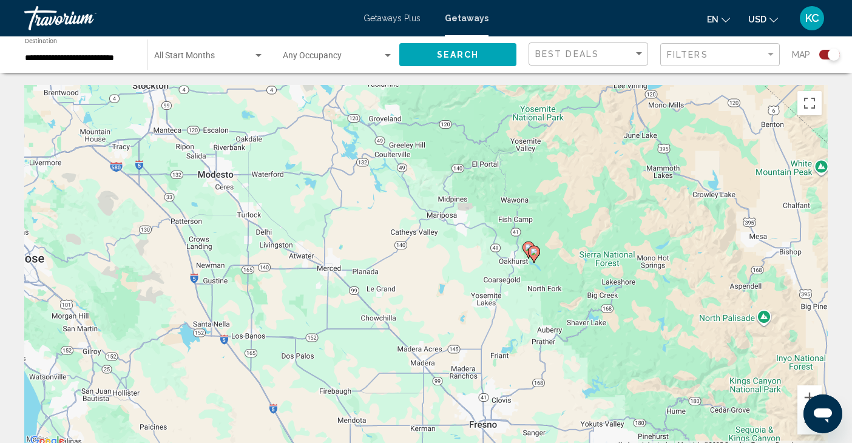
drag, startPoint x: 583, startPoint y: 241, endPoint x: 557, endPoint y: 366, distance: 128.3
click at [557, 366] on div "To activate drag with keyboard, press Alt + Enter. Once in keyboard drag state,…" at bounding box center [425, 267] width 803 height 364
click at [527, 246] on image "Main content" at bounding box center [528, 247] width 7 height 7
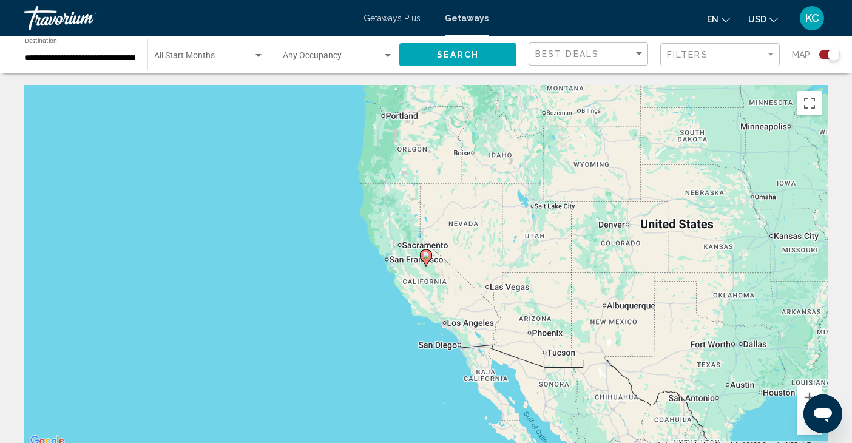
click at [430, 255] on g "Main content" at bounding box center [426, 257] width 12 height 17
click at [429, 254] on icon "Main content" at bounding box center [425, 258] width 11 height 16
click at [428, 254] on image "Main content" at bounding box center [425, 255] width 7 height 7
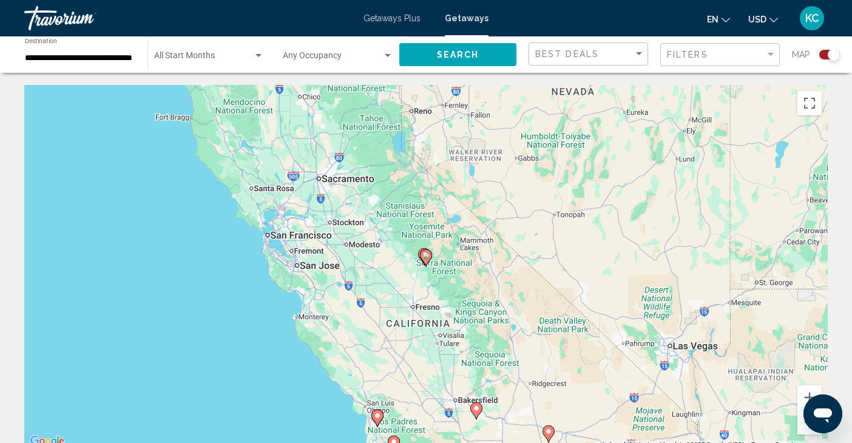
click at [428, 252] on image "Main content" at bounding box center [425, 255] width 7 height 7
type input "**********"
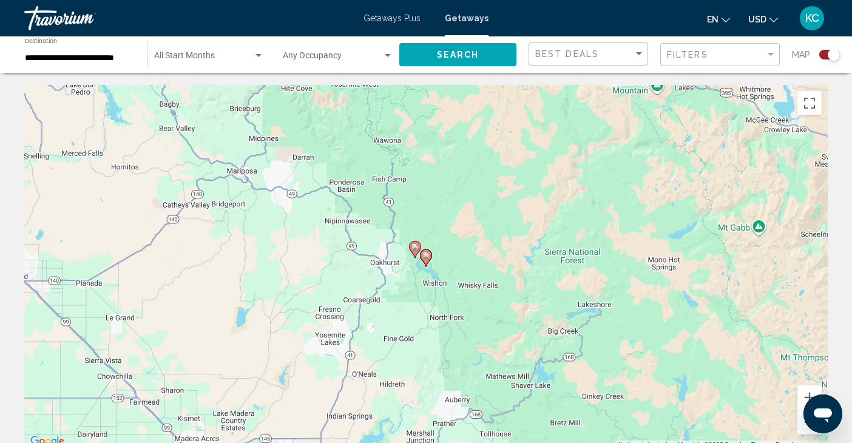
click at [428, 252] on image "Main content" at bounding box center [425, 255] width 7 height 7
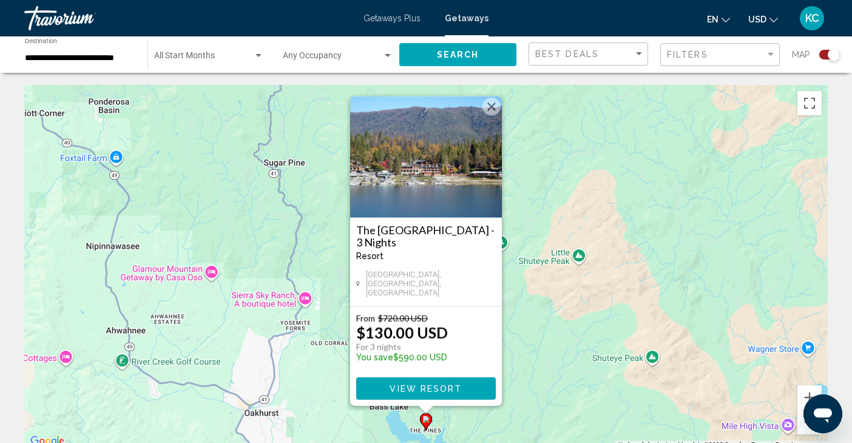
click at [494, 110] on button "Close" at bounding box center [491, 107] width 18 height 18
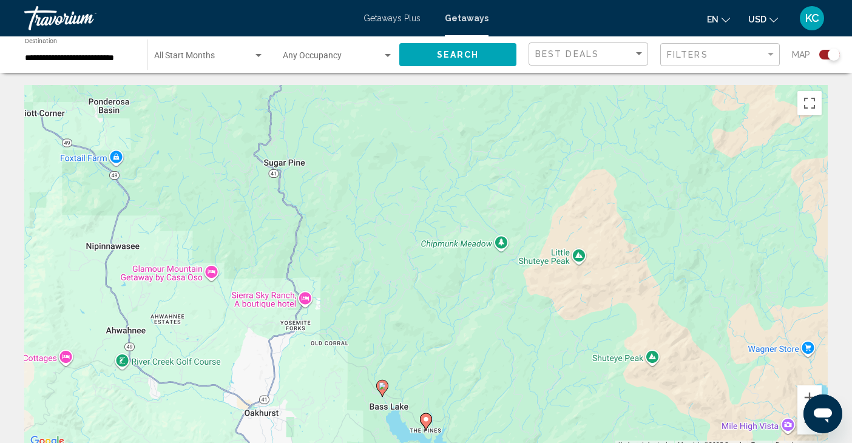
click at [380, 383] on image "Main content" at bounding box center [382, 385] width 7 height 7
